Goal: Transaction & Acquisition: Purchase product/service

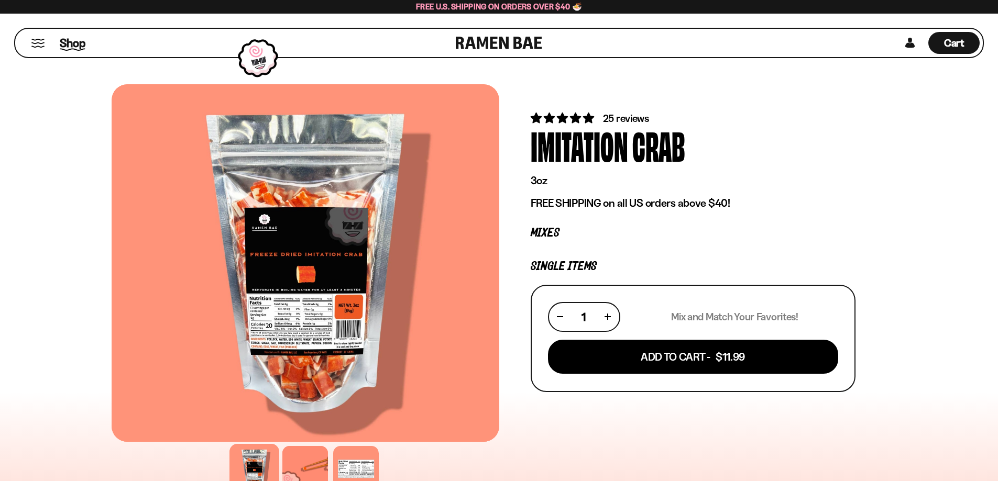
click at [76, 46] on span "Shop" at bounding box center [73, 43] width 26 height 16
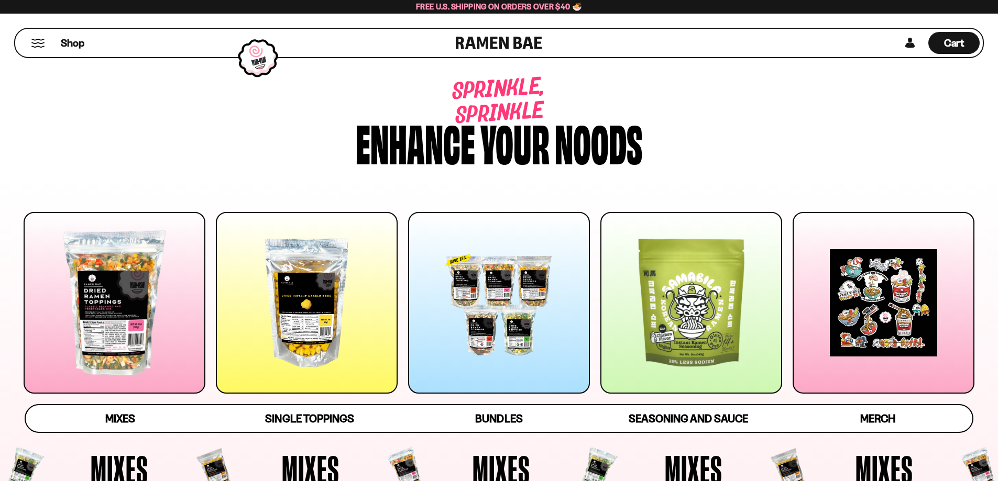
click at [341, 312] on div at bounding box center [307, 303] width 182 height 182
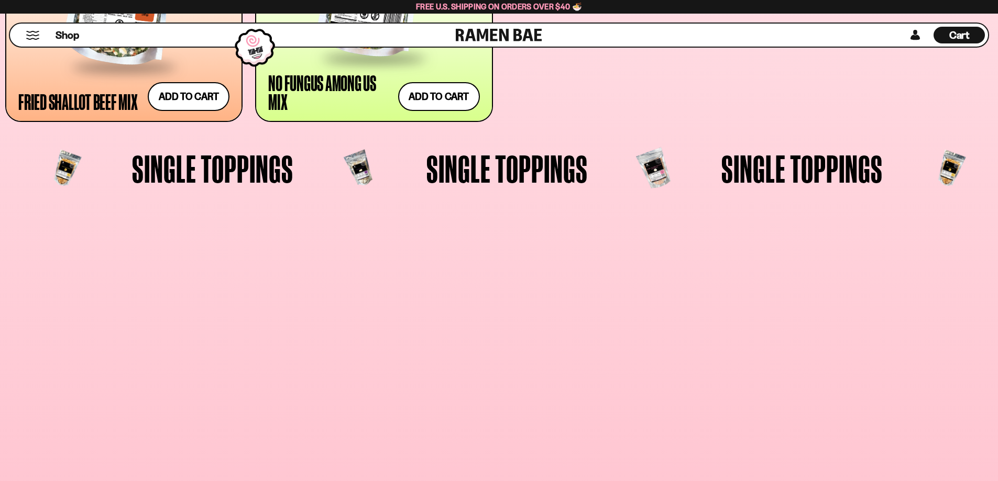
scroll to position [1169, 0]
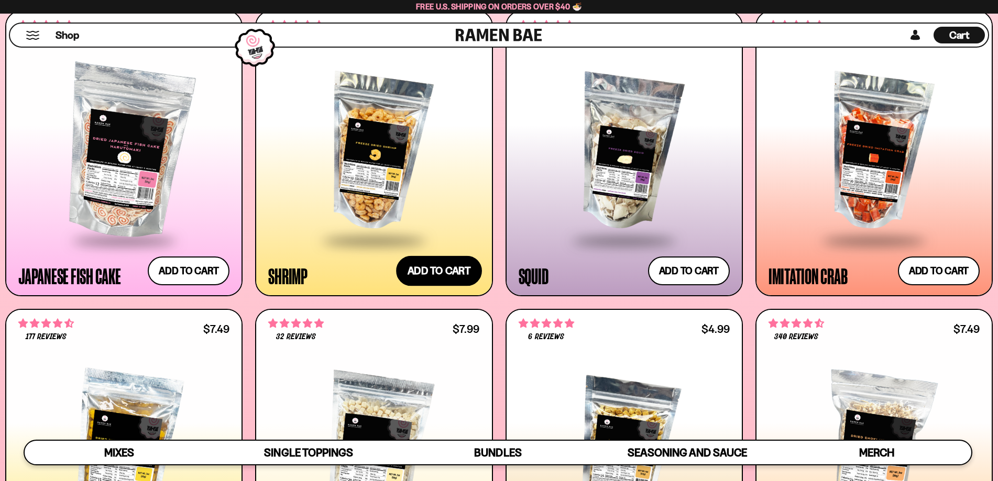
click at [447, 271] on button "Add to cart Add ― Regular price $13.99 Regular price Sale price $13.99 Unit pri…" at bounding box center [439, 271] width 86 height 30
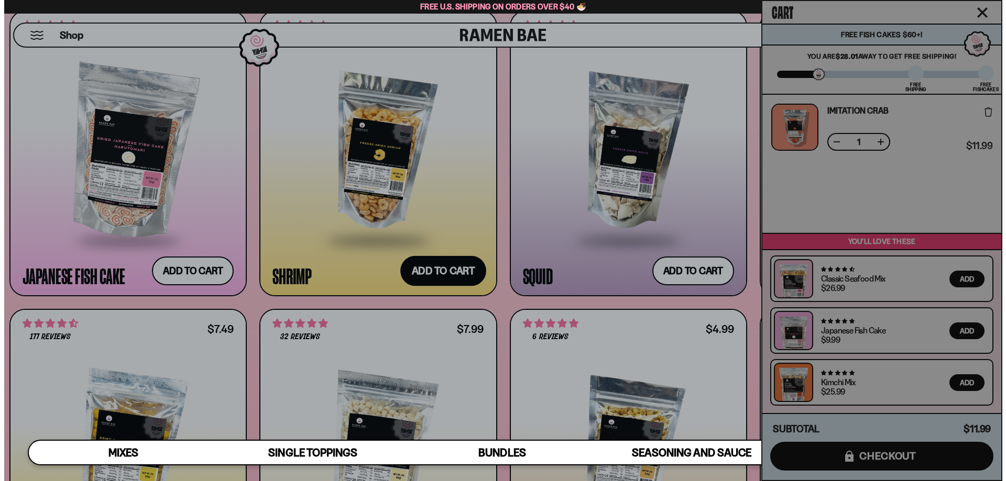
scroll to position [1176, 0]
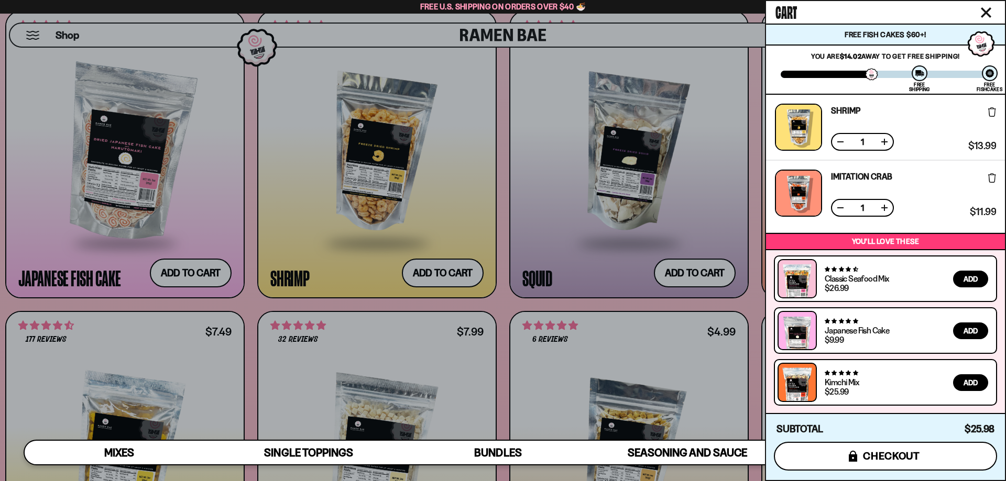
click at [936, 457] on button "icons8-lock checkout" at bounding box center [885, 456] width 223 height 29
